Goal: Information Seeking & Learning: Learn about a topic

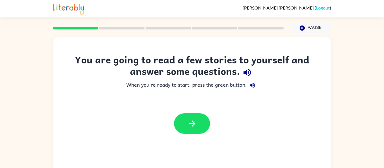
click at [247, 71] on icon "button" at bounding box center [247, 73] width 10 height 10
click at [198, 120] on button "button" at bounding box center [192, 123] width 36 height 21
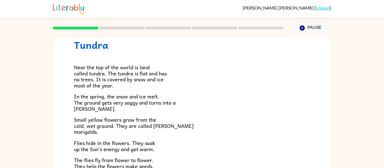
scroll to position [19, 0]
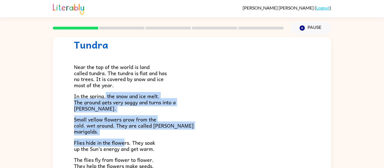
drag, startPoint x: 125, startPoint y: 138, endPoint x: 106, endPoint y: 93, distance: 48.3
click at [106, 93] on div "Near the top of the world is land called tundra. The tundra is flat and has no …" at bounding box center [192, 145] width 236 height 188
click at [104, 108] on p "In the spring, the snow and ice melt. The ground gets very soggy and turns into…" at bounding box center [192, 102] width 236 height 18
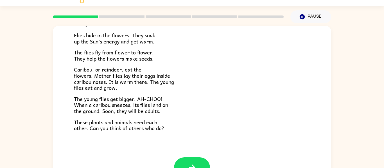
scroll to position [22, 0]
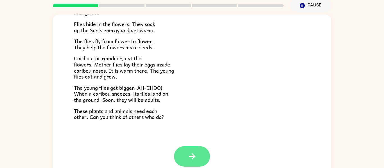
click at [189, 148] on button "button" at bounding box center [192, 156] width 36 height 21
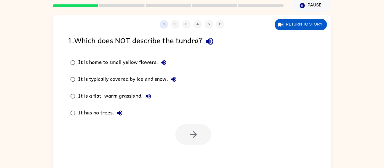
scroll to position [0, 0]
click at [162, 131] on div at bounding box center [192, 133] width 278 height 23
click at [160, 130] on div at bounding box center [192, 133] width 278 height 23
click at [213, 40] on icon "button" at bounding box center [209, 41] width 7 height 7
click at [160, 61] on icon "button" at bounding box center [163, 62] width 7 height 7
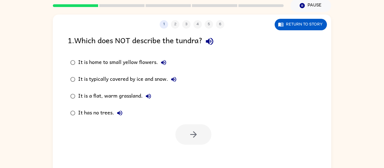
click at [174, 80] on icon "button" at bounding box center [173, 79] width 5 height 5
click at [149, 96] on icon "button" at bounding box center [148, 96] width 5 height 5
click at [122, 112] on icon "button" at bounding box center [119, 113] width 7 height 7
click at [143, 60] on div "It is home to small yellow flowers." at bounding box center [123, 62] width 91 height 11
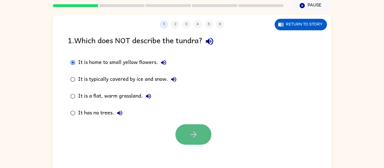
click at [191, 136] on icon "button" at bounding box center [193, 135] width 10 height 10
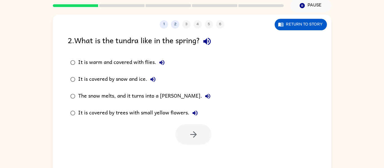
click at [136, 93] on div "The snow melts, and it turns into a [PERSON_NAME]." at bounding box center [145, 96] width 135 height 11
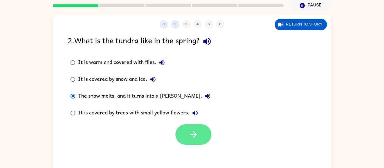
click at [202, 137] on button "button" at bounding box center [193, 134] width 36 height 21
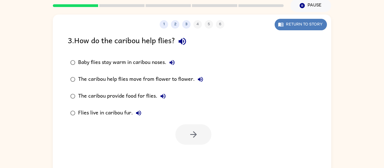
click at [291, 20] on button "Return to story" at bounding box center [300, 25] width 52 height 12
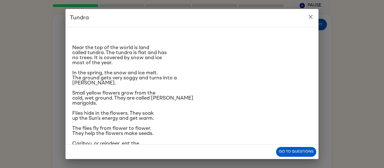
click at [337, 74] on div "Tundra Near the top of the world is land called tundra. The tundra is flat and …" at bounding box center [192, 84] width 384 height 168
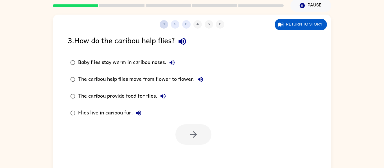
click at [164, 25] on button "1" at bounding box center [164, 24] width 8 height 8
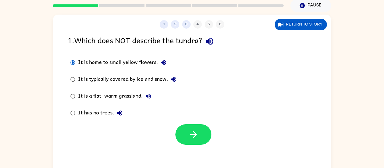
click at [109, 96] on div "It is a flat, warm grassland." at bounding box center [116, 96] width 76 height 11
click at [184, 24] on button "3" at bounding box center [186, 24] width 8 height 8
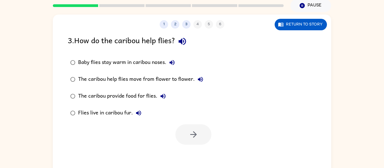
click at [131, 60] on div "Baby flies stay warm in caribou noses." at bounding box center [127, 62] width 99 height 11
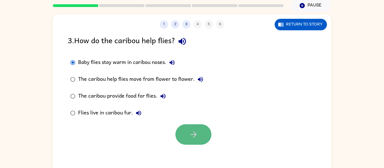
click at [177, 129] on button "button" at bounding box center [193, 134] width 36 height 21
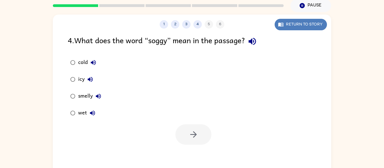
click at [290, 20] on button "Return to story" at bounding box center [300, 25] width 52 height 12
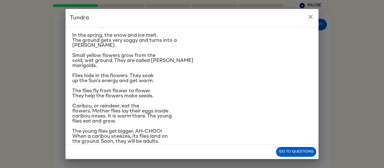
scroll to position [30, 0]
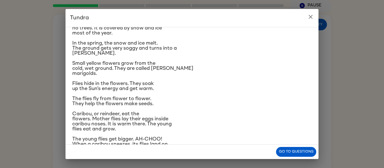
click at [320, 52] on div "Tundra Near the top of the world is land called tundra. The tundra is flat and …" at bounding box center [192, 84] width 384 height 168
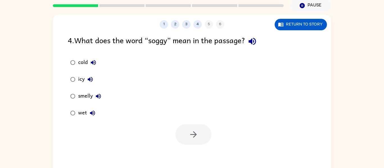
click at [85, 110] on div "wet" at bounding box center [88, 113] width 20 height 11
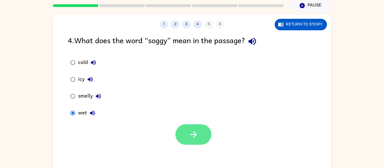
click at [196, 140] on button "button" at bounding box center [193, 134] width 36 height 21
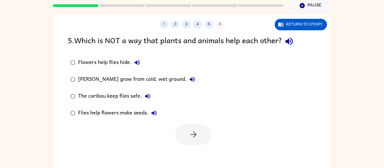
click at [289, 41] on icon "button" at bounding box center [288, 41] width 7 height 7
click at [316, 24] on button "Return to story" at bounding box center [300, 25] width 52 height 12
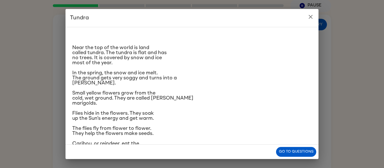
click at [188, 129] on p "The flies fly from flower to flower. They help the flowers make seeds." at bounding box center [191, 131] width 239 height 10
click at [296, 152] on button "Go to questions" at bounding box center [296, 152] width 40 height 10
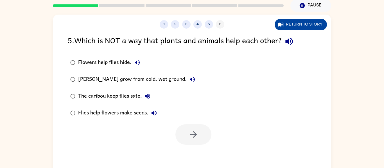
click at [304, 20] on button "Return to story" at bounding box center [300, 25] width 52 height 12
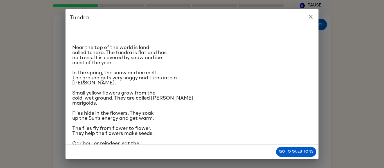
click at [199, 107] on div "Near the top of the world is land called tundra. The tundra is flat and has no …" at bounding box center [191, 114] width 239 height 165
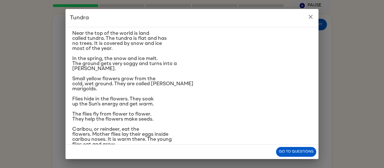
scroll to position [14, 0]
click at [341, 69] on div "Tundra Near the top of the world is land called tundra. The tundra is flat and …" at bounding box center [192, 84] width 384 height 168
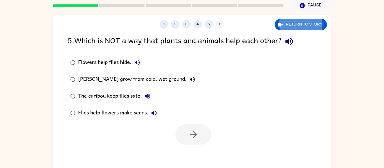
click at [136, 62] on icon "button" at bounding box center [137, 62] width 5 height 5
click at [191, 79] on icon "button" at bounding box center [192, 79] width 5 height 5
click at [147, 95] on icon "button" at bounding box center [147, 96] width 7 height 7
click at [156, 116] on icon "button" at bounding box center [154, 113] width 7 height 7
click at [137, 113] on div "Flies help flowers make seeds." at bounding box center [118, 113] width 81 height 11
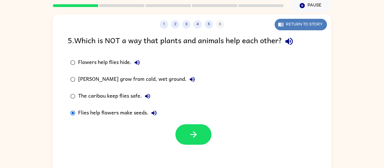
click at [288, 23] on button "Return to story" at bounding box center [300, 25] width 52 height 12
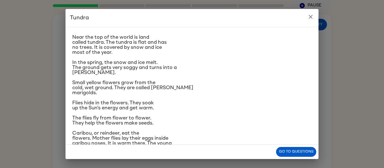
scroll to position [10, 0]
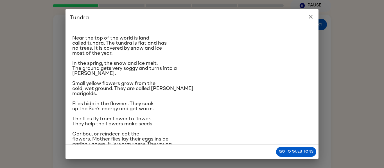
click at [323, 104] on div "Tundra Near the top of the world is land called tundra. The tundra is flat and …" at bounding box center [192, 84] width 384 height 168
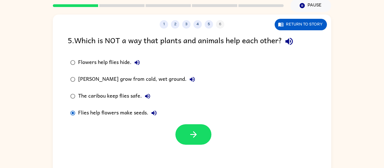
click at [106, 99] on div "The caribou keep flies safe." at bounding box center [115, 96] width 75 height 11
click at [180, 135] on button "button" at bounding box center [193, 134] width 36 height 21
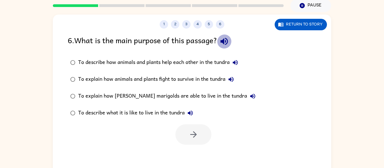
click at [224, 38] on icon "button" at bounding box center [224, 42] width 10 height 10
click at [225, 38] on icon "button" at bounding box center [224, 42] width 10 height 10
click at [237, 61] on icon "button" at bounding box center [235, 62] width 7 height 7
click at [234, 76] on icon "button" at bounding box center [230, 79] width 7 height 7
click at [250, 96] on icon "button" at bounding box center [252, 96] width 5 height 5
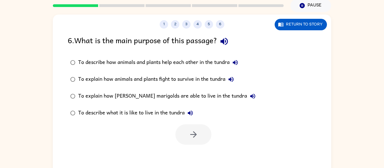
click at [250, 96] on icon "button" at bounding box center [252, 96] width 5 height 5
click at [249, 97] on icon "button" at bounding box center [252, 96] width 7 height 7
click at [190, 108] on button "To describe what it is like to live in the tundra" at bounding box center [190, 113] width 11 height 11
click at [134, 114] on div "To describe what it is like to live in the tundra" at bounding box center [137, 113] width 118 height 11
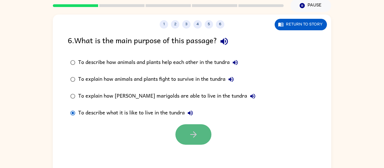
click at [206, 131] on button "button" at bounding box center [193, 134] width 36 height 21
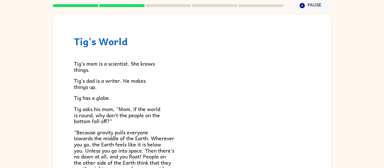
click at [213, 59] on div "Tig’s mom is a scientist. She knows things. [PERSON_NAME]’s dad is a writer. He…" at bounding box center [192, 165] width 236 height 236
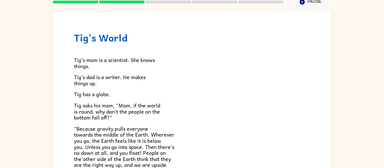
scroll to position [29, 0]
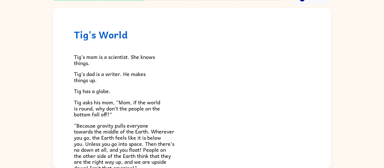
click at [362, 129] on div "Tig's World Tig’s mom is a scientist. She knows things. [PERSON_NAME]’s dad is …" at bounding box center [192, 86] width 384 height 163
click at [370, 126] on div "Tig's World Tig’s mom is a scientist. She knows things. [PERSON_NAME]’s dad is …" at bounding box center [192, 86] width 384 height 163
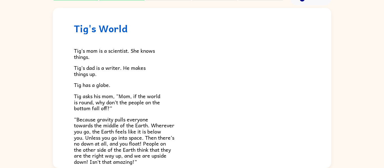
scroll to position [0, 0]
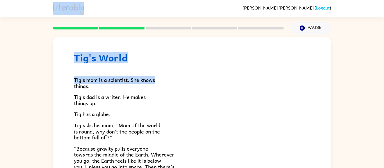
drag, startPoint x: 327, startPoint y: 46, endPoint x: 345, endPoint y: -27, distance: 75.4
click at [345, 0] on html "[PERSON_NAME] ( Logout ) Pause Pause Tig's World Tig’s mom is a scientist. She …" at bounding box center [192, 98] width 384 height 197
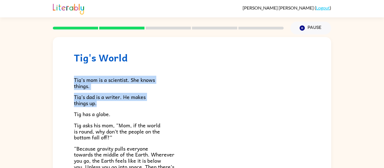
drag, startPoint x: 326, startPoint y: 101, endPoint x: 323, endPoint y: 62, distance: 39.1
click at [302, 97] on p "Tig’s dad is a writer. He makes things up." at bounding box center [192, 100] width 236 height 12
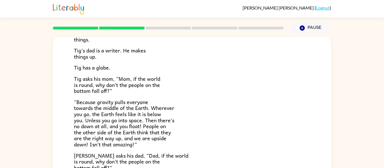
scroll to position [53, 0]
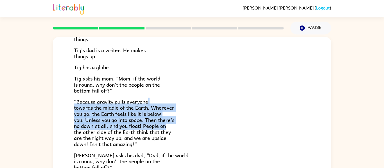
drag, startPoint x: 292, startPoint y: 128, endPoint x: 301, endPoint y: 93, distance: 36.0
click at [301, 93] on div "Tig’s mom is a scientist. She knows things. [PERSON_NAME]’s dad is a writer. He…" at bounding box center [192, 135] width 236 height 236
click at [304, 113] on p "“Because gravity pulls everyone towards the middle of the Earth. Wherever you g…" at bounding box center [192, 123] width 236 height 49
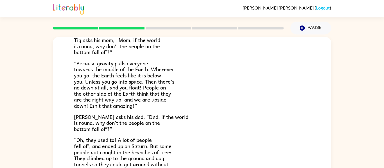
scroll to position [90, 0]
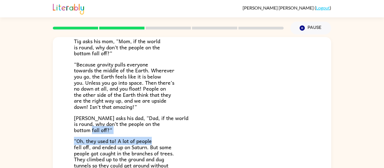
drag, startPoint x: 331, startPoint y: 131, endPoint x: 335, endPoint y: 141, distance: 11.1
click at [335, 141] on div "Tig's World Tig’s mom is a scientist. She knows things. [PERSON_NAME]’s dad is …" at bounding box center [192, 116] width 384 height 163
click at [333, 138] on div "Tig's World Tig’s mom is a scientist. She knows things. [PERSON_NAME]’s dad is …" at bounding box center [192, 116] width 384 height 163
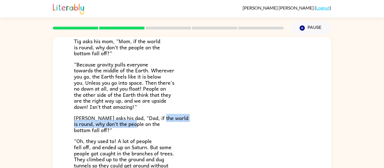
drag, startPoint x: 329, startPoint y: 127, endPoint x: 331, endPoint y: 115, distance: 11.6
click at [331, 115] on div "Tig's World Tig’s mom is a scientist. She knows things. [PERSON_NAME]’s dad is …" at bounding box center [192, 94] width 278 height 295
click at [330, 114] on div "Tig's World Tig’s mom is a scientist. She knows things. [PERSON_NAME]’s dad is …" at bounding box center [192, 117] width 278 height 160
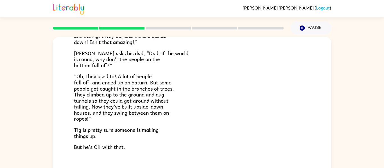
scroll to position [163, 0]
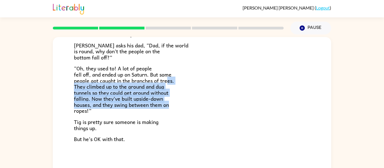
drag, startPoint x: 168, startPoint y: 79, endPoint x: 172, endPoint y: 104, distance: 25.1
click at [172, 104] on p "“Oh, they used to! A lot of people fell off, and ended up on Saturn. But some p…" at bounding box center [192, 89] width 236 height 49
click at [178, 103] on p "“Oh, they used to! A lot of people fell off, and ended up on Saturn. But some p…" at bounding box center [192, 89] width 236 height 49
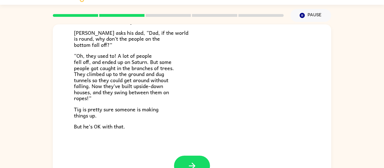
scroll to position [29, 0]
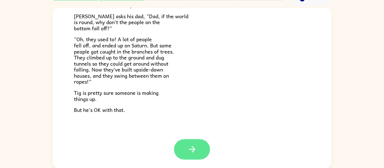
click at [195, 147] on icon "button" at bounding box center [192, 150] width 10 height 10
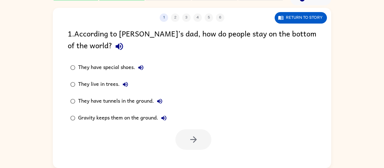
click at [115, 48] on icon "button" at bounding box center [118, 46] width 7 height 7
click at [140, 68] on icon "button" at bounding box center [140, 67] width 5 height 5
click at [122, 82] on icon "button" at bounding box center [125, 84] width 7 height 7
click at [158, 101] on icon "button" at bounding box center [159, 101] width 5 height 5
click at [165, 118] on icon "button" at bounding box center [163, 118] width 5 height 5
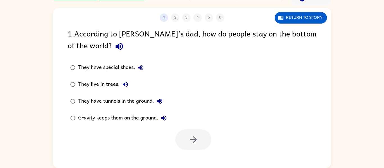
click at [112, 119] on div "Gravity keeps them on the ground." at bounding box center [123, 118] width 91 height 11
click at [195, 137] on icon "button" at bounding box center [193, 140] width 10 height 10
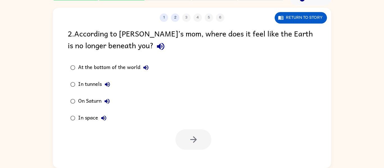
click at [156, 45] on icon "button" at bounding box center [161, 47] width 10 height 10
click at [148, 67] on icon "button" at bounding box center [145, 67] width 7 height 7
click at [107, 83] on icon "button" at bounding box center [107, 84] width 7 height 7
click at [106, 97] on button "On Saturn" at bounding box center [106, 101] width 11 height 11
click at [101, 113] on button "In space" at bounding box center [103, 118] width 11 height 11
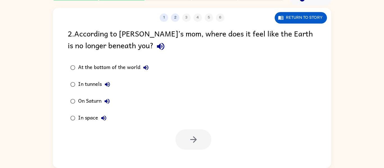
click at [156, 44] on icon "button" at bounding box center [161, 47] width 10 height 10
click at [103, 119] on icon "button" at bounding box center [103, 118] width 5 height 5
click at [78, 117] on div "In space" at bounding box center [93, 118] width 31 height 11
click at [192, 138] on icon "button" at bounding box center [193, 140] width 10 height 10
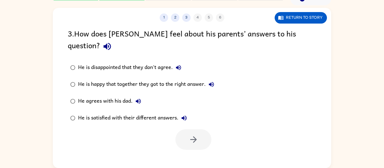
click at [114, 39] on button "button" at bounding box center [107, 46] width 14 height 14
click at [176, 64] on icon "button" at bounding box center [178, 67] width 7 height 7
click at [209, 81] on icon "button" at bounding box center [211, 84] width 7 height 7
click at [139, 98] on icon "button" at bounding box center [138, 101] width 7 height 7
click at [181, 115] on icon "button" at bounding box center [184, 118] width 7 height 7
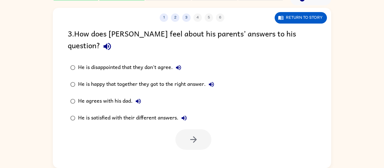
click at [148, 113] on div "He is satisfied with their different answers." at bounding box center [133, 118] width 111 height 11
click at [201, 130] on button "button" at bounding box center [193, 139] width 36 height 21
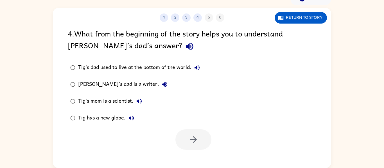
click at [185, 43] on icon "button" at bounding box center [190, 47] width 10 height 10
click at [198, 67] on icon "button" at bounding box center [197, 67] width 7 height 7
click at [161, 86] on icon "button" at bounding box center [164, 84] width 7 height 7
click at [138, 97] on button "Tig's mom is a scientist." at bounding box center [138, 101] width 11 height 11
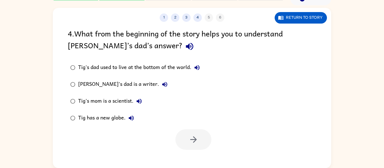
click at [129, 116] on icon "button" at bounding box center [131, 118] width 7 height 7
click at [115, 116] on div "Tig has a new globe." at bounding box center [107, 118] width 59 height 11
click at [183, 137] on button "button" at bounding box center [193, 139] width 36 height 21
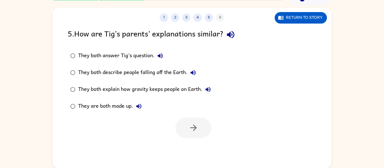
click at [161, 55] on icon "button" at bounding box center [160, 56] width 7 height 7
click at [189, 69] on button "They both describe people falling off the Earth." at bounding box center [192, 72] width 11 height 11
click at [206, 88] on icon "button" at bounding box center [207, 89] width 7 height 7
click at [138, 105] on icon "button" at bounding box center [138, 106] width 5 height 5
click at [140, 90] on div "They both explain how gravity keeps people on Earth." at bounding box center [145, 89] width 135 height 11
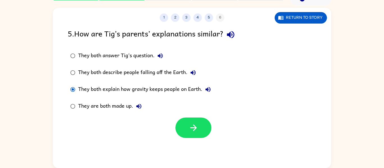
click at [193, 113] on label "They are both made up." at bounding box center [141, 106] width 152 height 17
click at [190, 134] on button "button" at bounding box center [193, 128] width 36 height 21
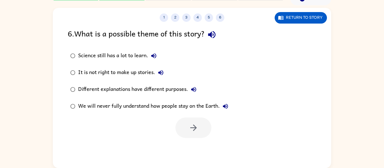
click at [158, 90] on div "Different explanations have different purposes." at bounding box center [138, 89] width 121 height 11
click at [204, 130] on button "button" at bounding box center [193, 128] width 36 height 21
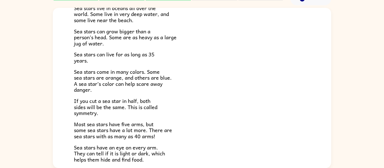
scroll to position [77, 0]
click at [324, 113] on div "Sea Stars! There are many kinds of sea stars. Sea stars live in the sea, but no…" at bounding box center [192, 77] width 278 height 293
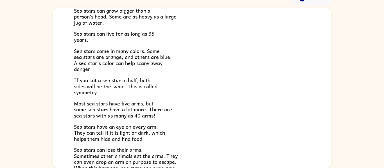
scroll to position [97, 0]
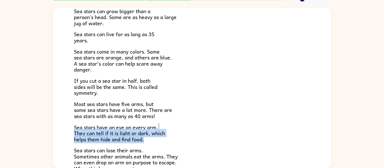
drag, startPoint x: 331, startPoint y: 129, endPoint x: 330, endPoint y: 141, distance: 12.4
click at [330, 141] on div "Sea Stars! There are many kinds of sea stars. Sea stars live in the sea, but no…" at bounding box center [192, 86] width 384 height 163
click at [331, 139] on div "Sea Stars! There are many kinds of sea stars. Sea stars live in the sea, but no…" at bounding box center [192, 86] width 384 height 163
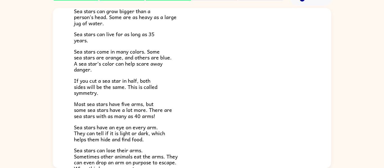
drag, startPoint x: 331, startPoint y: 139, endPoint x: 328, endPoint y: 140, distance: 2.9
click at [328, 140] on div "Sea Stars! There are many kinds of sea stars. Sea stars live in the sea, but no…" at bounding box center [192, 86] width 384 height 163
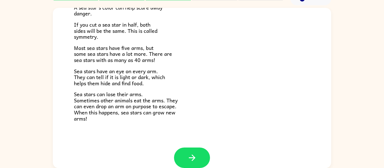
scroll to position [162, 0]
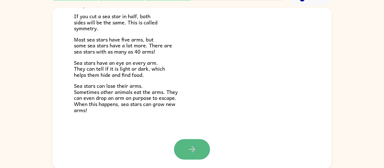
click at [202, 150] on button "button" at bounding box center [192, 149] width 36 height 21
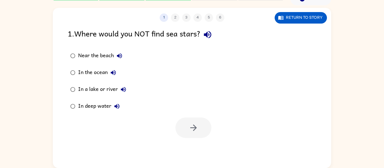
click at [208, 33] on icon "button" at bounding box center [207, 35] width 10 height 10
click at [119, 54] on icon "button" at bounding box center [119, 56] width 7 height 7
click at [114, 70] on icon "button" at bounding box center [113, 72] width 5 height 5
click at [122, 88] on icon "button" at bounding box center [123, 89] width 7 height 7
click at [114, 107] on icon "button" at bounding box center [116, 106] width 5 height 5
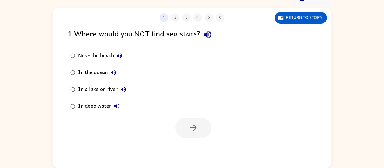
click at [114, 88] on div "In a lake or river" at bounding box center [103, 89] width 51 height 11
click at [190, 135] on button "button" at bounding box center [193, 128] width 36 height 21
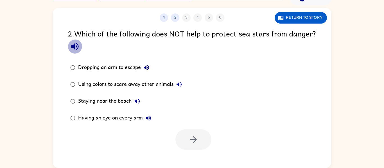
click at [78, 46] on icon "button" at bounding box center [74, 46] width 7 height 7
click at [146, 67] on icon "button" at bounding box center [146, 67] width 5 height 5
click at [180, 85] on icon "button" at bounding box center [178, 84] width 5 height 5
click at [138, 102] on icon "button" at bounding box center [137, 101] width 7 height 7
click at [149, 119] on icon "button" at bounding box center [148, 118] width 7 height 7
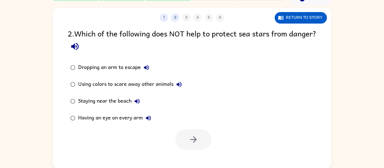
click at [131, 72] on div "Dropping an arm to escape" at bounding box center [115, 67] width 74 height 11
click at [192, 131] on button "button" at bounding box center [193, 139] width 36 height 21
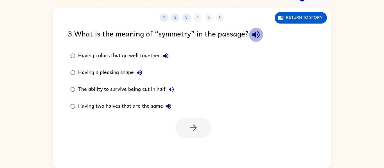
click at [259, 36] on icon "button" at bounding box center [255, 34] width 7 height 7
click at [166, 55] on icon "button" at bounding box center [165, 55] width 5 height 5
click at [139, 72] on icon "button" at bounding box center [139, 72] width 5 height 5
click at [172, 89] on icon "button" at bounding box center [171, 89] width 7 height 7
click at [170, 104] on icon "button" at bounding box center [168, 106] width 5 height 5
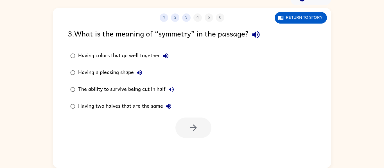
click at [150, 107] on div "Having two halves that are the same" at bounding box center [126, 106] width 96 height 11
click at [194, 128] on icon "button" at bounding box center [193, 128] width 6 height 6
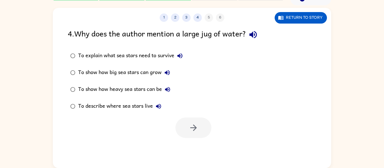
click at [253, 33] on icon "button" at bounding box center [252, 34] width 7 height 7
click at [174, 56] on button "To explain what sea stars need to survive" at bounding box center [179, 55] width 11 height 11
click at [166, 72] on icon "button" at bounding box center [167, 72] width 7 height 7
click at [168, 87] on icon "button" at bounding box center [167, 89] width 7 height 7
click at [158, 106] on icon "button" at bounding box center [158, 106] width 7 height 7
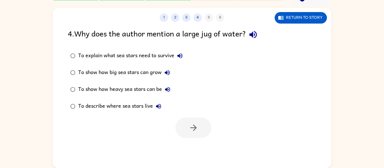
click at [140, 109] on div "To describe where sea stars live" at bounding box center [121, 106] width 86 height 11
click at [185, 124] on button "button" at bounding box center [193, 128] width 36 height 21
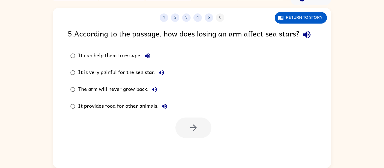
click at [302, 40] on icon "button" at bounding box center [307, 35] width 10 height 10
click at [145, 58] on icon "button" at bounding box center [147, 55] width 5 height 5
click at [161, 75] on icon "button" at bounding box center [161, 72] width 5 height 5
click at [155, 93] on icon "button" at bounding box center [154, 89] width 7 height 7
click at [163, 110] on icon "button" at bounding box center [164, 106] width 7 height 7
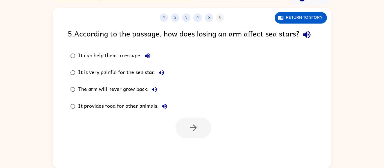
click at [122, 62] on div "It can help them to escape." at bounding box center [115, 55] width 75 height 11
click at [188, 138] on button "button" at bounding box center [193, 128] width 36 height 21
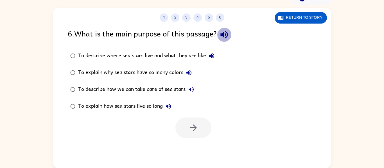
click at [227, 34] on icon "button" at bounding box center [223, 34] width 7 height 7
click at [214, 53] on icon "button" at bounding box center [211, 56] width 7 height 7
click at [190, 70] on icon "button" at bounding box center [188, 72] width 7 height 7
click at [191, 86] on icon "button" at bounding box center [191, 89] width 7 height 7
click at [170, 104] on icon "button" at bounding box center [168, 106] width 7 height 7
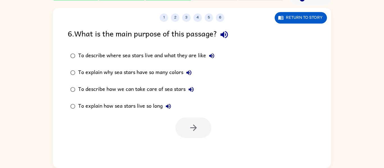
click at [173, 55] on div "To describe where sea stars live and what they are like" at bounding box center [147, 55] width 139 height 11
click at [202, 132] on button "button" at bounding box center [193, 128] width 36 height 21
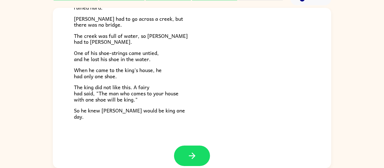
scroll to position [96, 0]
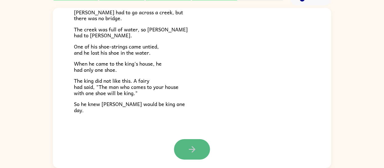
click at [182, 149] on button "button" at bounding box center [192, 149] width 36 height 21
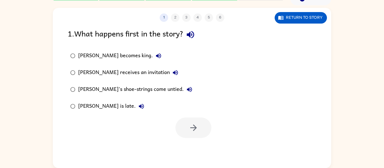
click at [191, 30] on icon "button" at bounding box center [190, 35] width 10 height 10
click at [153, 60] on button "[PERSON_NAME] becomes king." at bounding box center [158, 55] width 11 height 11
click at [173, 73] on icon "button" at bounding box center [175, 72] width 5 height 5
click at [187, 89] on icon "button" at bounding box center [189, 89] width 5 height 5
click at [138, 105] on icon "button" at bounding box center [141, 106] width 7 height 7
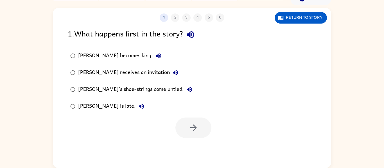
click at [130, 72] on div "[PERSON_NAME] receives an invitation" at bounding box center [129, 72] width 103 height 11
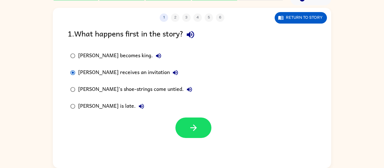
click at [197, 140] on div "1 2 3 4 5 6 Return to story 1 . What happens first in the story? [PERSON_NAME] …" at bounding box center [192, 88] width 278 height 160
click at [194, 128] on icon "button" at bounding box center [193, 128] width 10 height 10
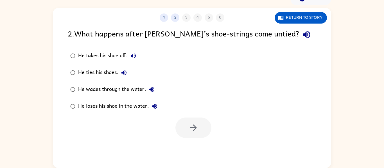
click at [130, 59] on icon "button" at bounding box center [133, 56] width 7 height 7
click at [301, 38] on icon "button" at bounding box center [306, 35] width 10 height 10
click at [138, 58] on button "He takes his shoe off." at bounding box center [133, 55] width 11 height 11
click at [134, 52] on button "He takes his shoe off." at bounding box center [133, 55] width 11 height 11
click at [133, 56] on icon "button" at bounding box center [133, 56] width 7 height 7
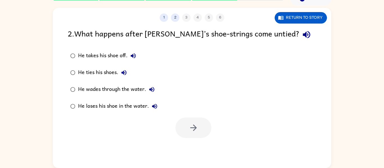
click at [121, 73] on icon "button" at bounding box center [123, 72] width 7 height 7
click at [151, 90] on icon "button" at bounding box center [151, 89] width 5 height 5
click at [154, 110] on icon "button" at bounding box center [154, 106] width 7 height 7
click at [136, 109] on div "He loses his shoe in the water." at bounding box center [119, 106] width 82 height 11
click at [194, 134] on button "button" at bounding box center [193, 128] width 36 height 21
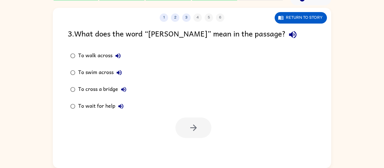
click at [285, 31] on button "button" at bounding box center [292, 35] width 14 height 14
click at [319, 23] on button "Return to story" at bounding box center [300, 18] width 52 height 12
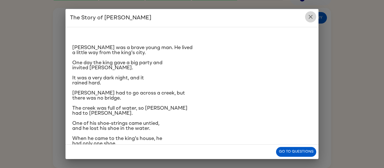
click at [312, 16] on icon "close" at bounding box center [310, 16] width 7 height 7
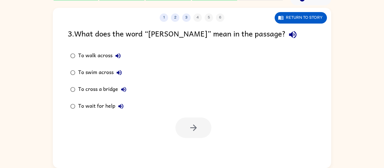
click at [118, 71] on icon "button" at bounding box center [119, 72] width 7 height 7
click at [120, 74] on icon "button" at bounding box center [119, 72] width 7 height 7
click at [106, 72] on div "To swim across" at bounding box center [101, 72] width 47 height 11
click at [183, 120] on button "button" at bounding box center [193, 128] width 36 height 21
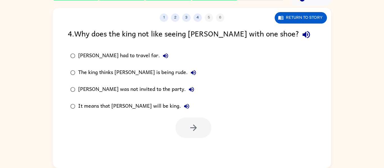
click at [301, 34] on icon "button" at bounding box center [306, 35] width 10 height 10
click at [162, 53] on icon "button" at bounding box center [165, 56] width 7 height 7
click at [188, 69] on button "The king thinks [PERSON_NAME] is being rude." at bounding box center [193, 72] width 11 height 11
click at [189, 90] on icon "button" at bounding box center [191, 89] width 5 height 5
click at [183, 106] on icon "button" at bounding box center [186, 106] width 7 height 7
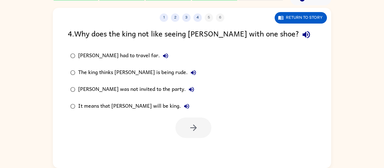
click at [142, 72] on div "The king thinks [PERSON_NAME] is being rude." at bounding box center [138, 72] width 121 height 11
click at [188, 124] on icon "button" at bounding box center [193, 128] width 10 height 10
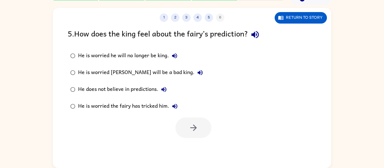
click at [258, 33] on icon "button" at bounding box center [254, 34] width 7 height 7
click at [172, 54] on icon "button" at bounding box center [174, 56] width 7 height 7
click at [194, 68] on button "He is worried [PERSON_NAME] will be a bad king." at bounding box center [199, 72] width 11 height 11
click at [162, 86] on icon "button" at bounding box center [163, 89] width 7 height 7
click at [175, 106] on icon "button" at bounding box center [174, 106] width 7 height 7
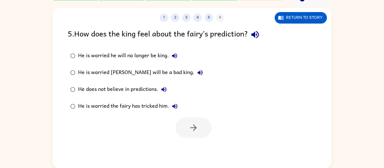
click at [126, 70] on div "He is worried [PERSON_NAME] will be a bad king." at bounding box center [142, 72] width 128 height 11
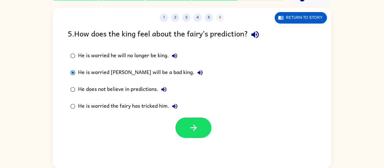
click at [201, 115] on div at bounding box center [192, 126] width 278 height 23
click at [149, 90] on div "He does not believe in predictions." at bounding box center [123, 89] width 91 height 11
click at [198, 121] on button "button" at bounding box center [193, 128] width 36 height 21
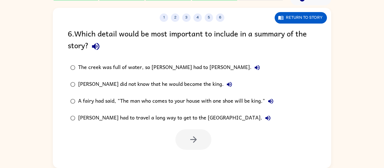
click at [91, 45] on icon "button" at bounding box center [96, 47] width 10 height 10
click at [254, 65] on icon "button" at bounding box center [257, 67] width 7 height 7
click at [226, 85] on icon "button" at bounding box center [229, 84] width 7 height 7
click at [272, 100] on icon "button" at bounding box center [270, 101] width 5 height 5
click at [304, 13] on button "Return to story" at bounding box center [300, 18] width 52 height 12
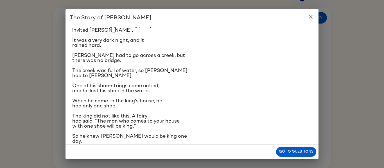
scroll to position [47, 0]
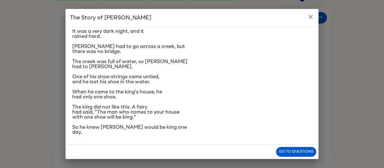
click at [321, 14] on div "The Story of [PERSON_NAME] [PERSON_NAME] was a brave young man. He lived a litt…" at bounding box center [192, 84] width 384 height 168
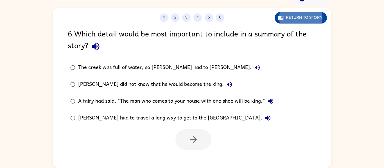
click at [309, 19] on button "Return to story" at bounding box center [300, 18] width 52 height 12
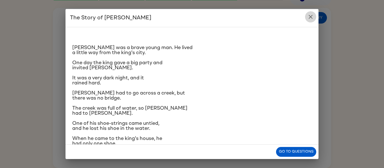
click at [310, 21] on button "close" at bounding box center [310, 16] width 11 height 11
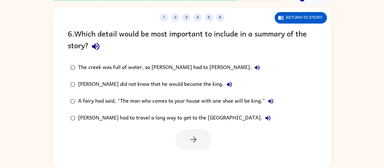
click at [131, 109] on label "A fairy had said, "The man who comes to your house with one shoe will be king."" at bounding box center [172, 101] width 214 height 17
click at [187, 142] on button "button" at bounding box center [193, 139] width 36 height 21
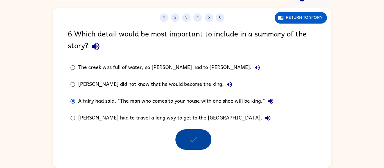
scroll to position [19, 0]
